Goal: Task Accomplishment & Management: Complete application form

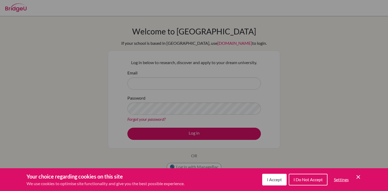
click at [282, 143] on div "Cookie Preferences" at bounding box center [194, 95] width 388 height 191
click at [270, 180] on span "I Accept" at bounding box center [274, 179] width 15 height 5
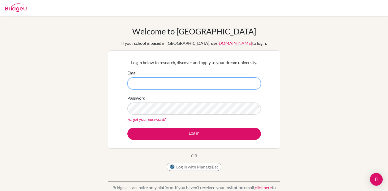
click at [186, 85] on input "Email" at bounding box center [193, 83] width 133 height 12
type input "[EMAIL_ADDRESS][DOMAIN_NAME]"
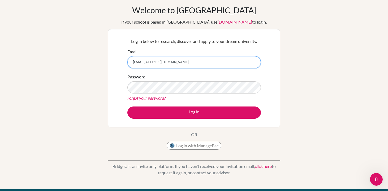
scroll to position [21, 0]
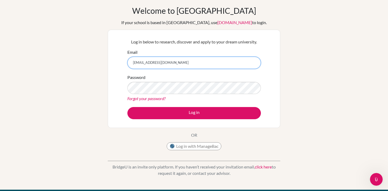
drag, startPoint x: 183, startPoint y: 62, endPoint x: 159, endPoint y: 61, distance: 23.4
click at [171, 61] on input "[EMAIL_ADDRESS][DOMAIN_NAME]" at bounding box center [193, 63] width 133 height 12
type input "a"
type input "[EMAIL_ADDRESS][DOMAIN_NAME]"
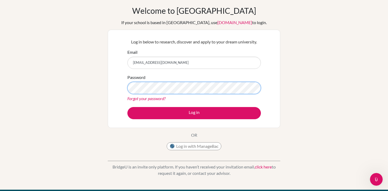
click at [127, 107] on button "Log in" at bounding box center [193, 113] width 133 height 12
